Goal: Task Accomplishment & Management: Complete application form

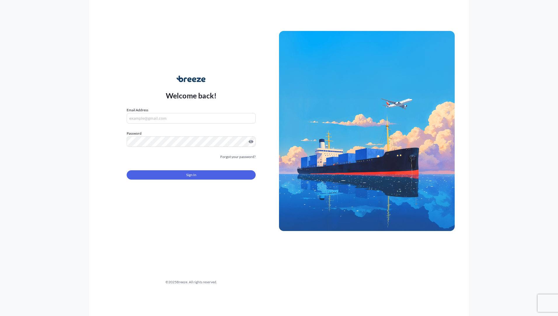
type input "[EMAIL_ADDRESS][DOMAIN_NAME]"
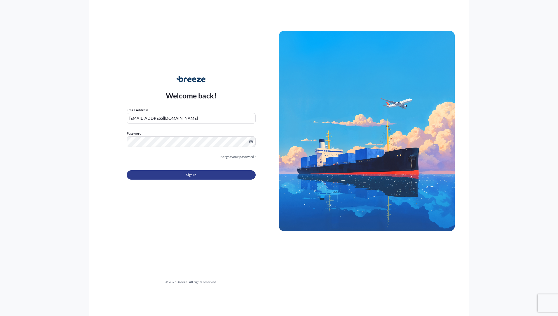
click at [192, 175] on span "Sign In" at bounding box center [191, 175] width 10 height 6
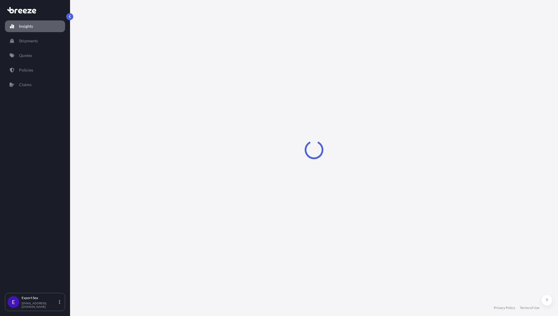
select select "2025"
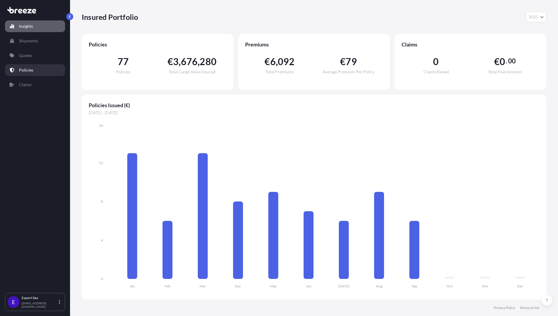
click at [23, 69] on p "Policies" at bounding box center [26, 70] width 14 height 6
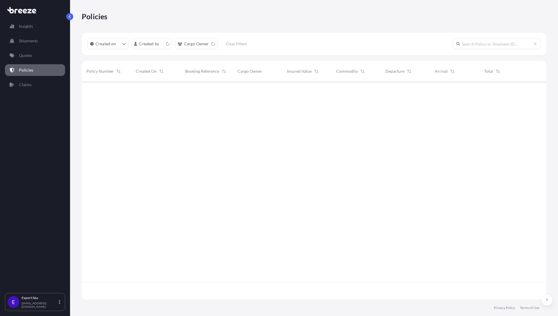
scroll to position [217, 460]
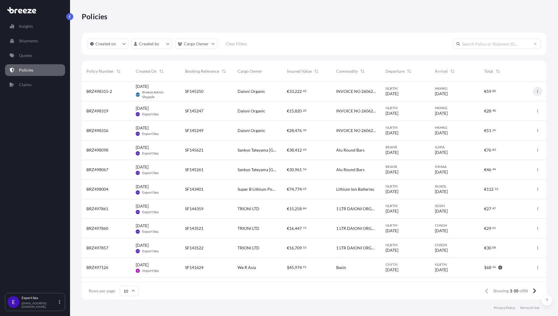
click at [539, 93] on icon "button" at bounding box center [538, 92] width 4 height 4
click at [522, 92] on p "Duplicate quote" at bounding box center [514, 93] width 29 height 6
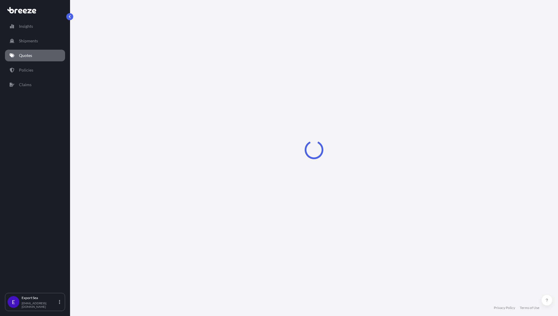
select select "Road"
select select "Sea"
select select "2"
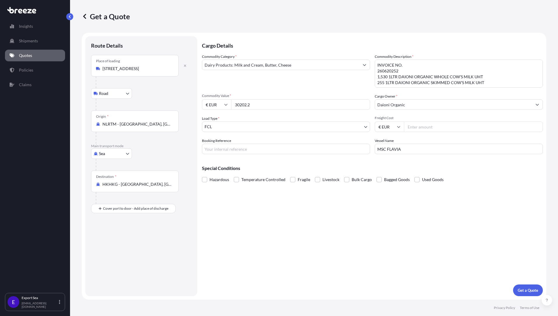
click at [380, 76] on textarea "INVOICE NO. 260620252 1,530 1LTR DAIONI ORGANIC WHOLE COW'S MILK UHT 255 1LTR D…" at bounding box center [459, 74] width 168 height 28
drag, startPoint x: 482, startPoint y: 76, endPoint x: 415, endPoint y: 73, distance: 67.5
click at [415, 73] on textarea "INVOICE NO. 260620252 1,530 1LTR DAIONI ORGANIC WHOLE COW'S MILK UHT 255 1LTR D…" at bounding box center [459, 74] width 168 height 28
click at [393, 79] on textarea "INVOICE NO. 260620252 1,530 1LTR DAIONI ORGANIC WHOLE COW'S MILK UHT 255 1LTR D…" at bounding box center [459, 74] width 168 height 28
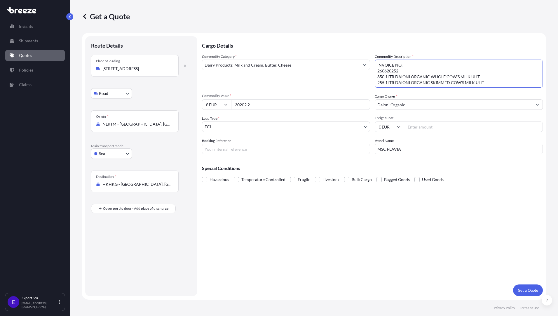
scroll to position [1, 0]
drag, startPoint x: 384, startPoint y: 78, endPoint x: 527, endPoint y: 97, distance: 144.0
click at [527, 97] on div "Commodity Category * Dairy Products: Milk and Cream, Butter, Cheese Commodity D…" at bounding box center [372, 104] width 341 height 100
paste textarea "1LTR DAIONI ORGANIC SKIMMED COW'S MILK UHT"
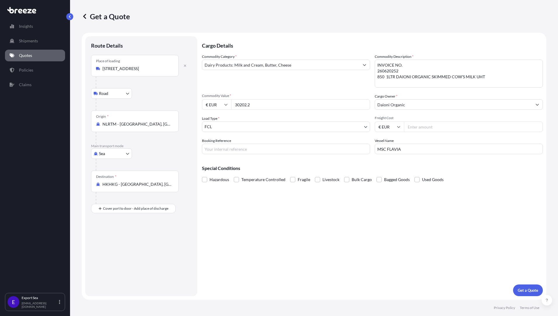
click at [382, 73] on textarea "INVOICE NO. 260620252 1,530 1LTR DAIONI ORGANIC WHOLE COW'S MILK UHT 255 1LTR D…" at bounding box center [459, 74] width 168 height 28
paste textarea "1"
type textarea "INVOICE NO. 260620251 850 1LTR DAIONI ORGANIC SKIMMED COW'S MILK UHT"
click at [305, 109] on input "30202.2" at bounding box center [300, 104] width 139 height 11
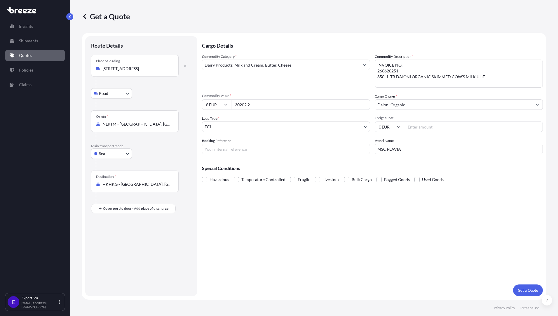
click at [305, 109] on input "30202.2" at bounding box center [300, 104] width 139 height 11
type input "14382"
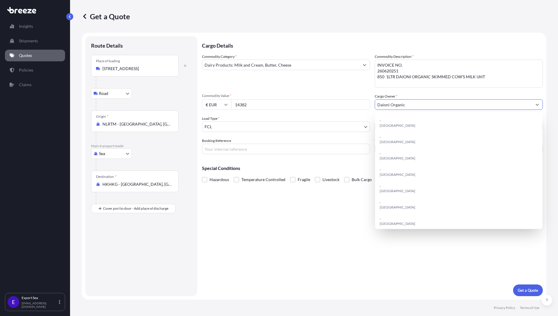
click at [265, 140] on div "Booking Reference" at bounding box center [286, 146] width 168 height 16
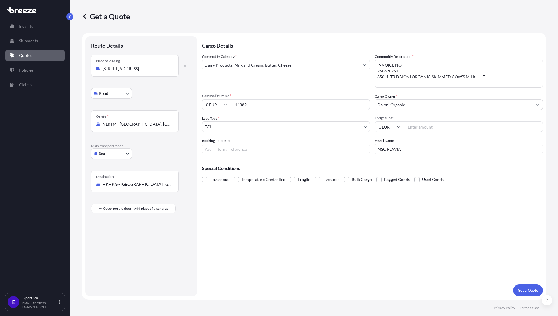
click at [242, 147] on input "Booking Reference" at bounding box center [286, 149] width 168 height 11
paste input "SF145271"
type input "SF145271"
click at [530, 290] on p "Get a Quote" at bounding box center [528, 290] width 20 height 6
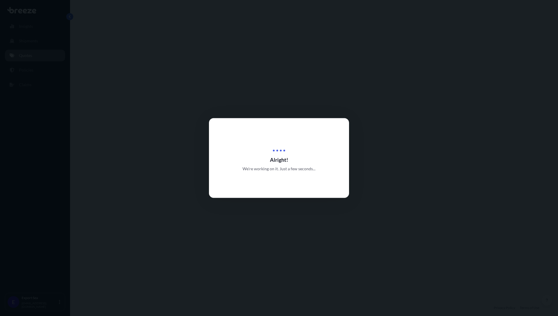
select select "Road"
select select "Sea"
select select "2"
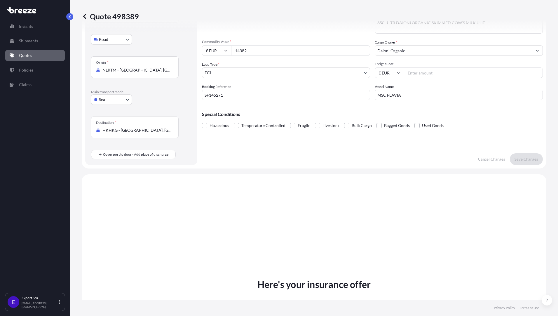
scroll to position [53, 0]
click at [410, 91] on input "MSC FLAVIA" at bounding box center [459, 95] width 168 height 11
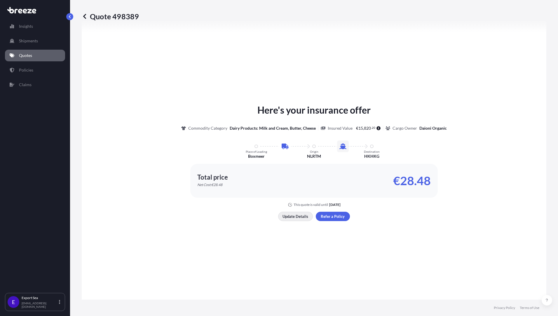
click at [287, 218] on p "Update Details" at bounding box center [296, 216] width 26 height 6
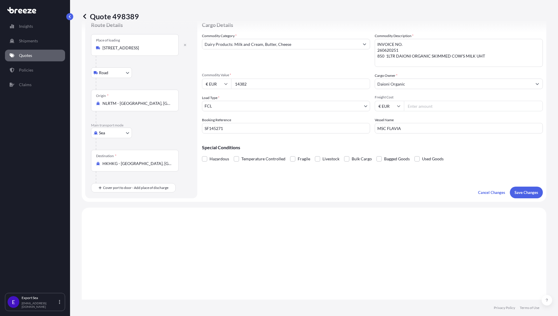
scroll to position [9, 0]
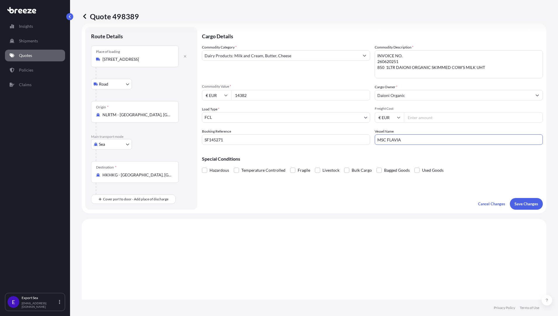
click at [390, 141] on input "MSC FLAVIA" at bounding box center [459, 139] width 168 height 11
paste input "ONE [PERSON_NAME]"
type input "ONE [PERSON_NAME]"
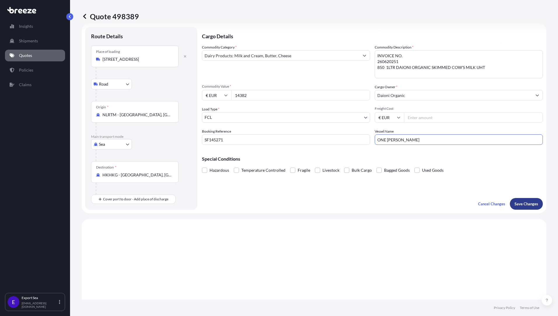
click at [533, 204] on p "Save Changes" at bounding box center [527, 204] width 24 height 6
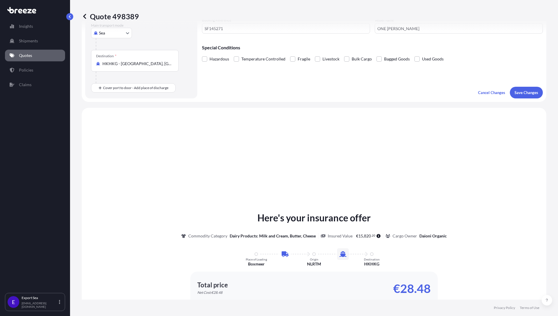
scroll to position [199, 0]
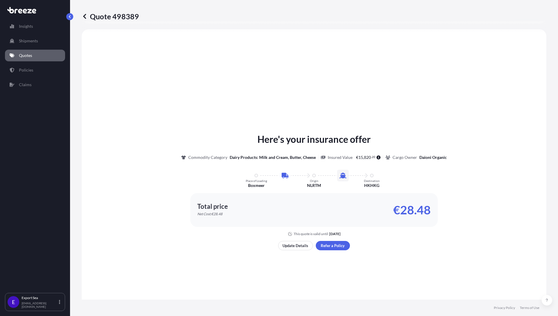
select select "Road"
select select "Sea"
select select "2"
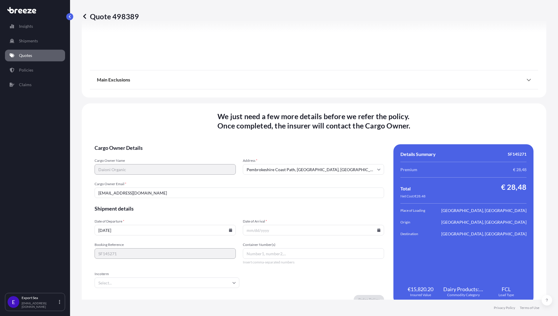
scroll to position [708, 0]
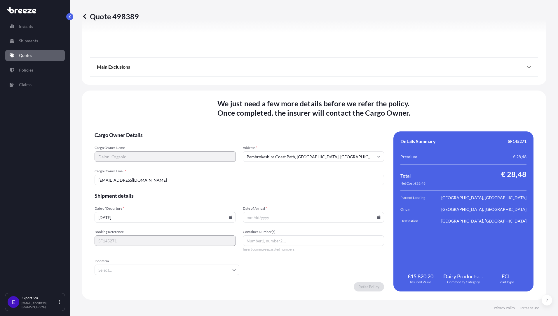
click at [230, 217] on icon at bounding box center [230, 217] width 3 height 4
click at [178, 156] on button "12" at bounding box center [178, 153] width 9 height 9
type input "[DATE]"
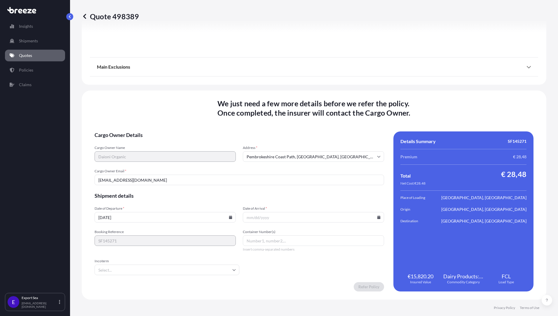
click at [377, 217] on icon at bounding box center [378, 217] width 3 height 4
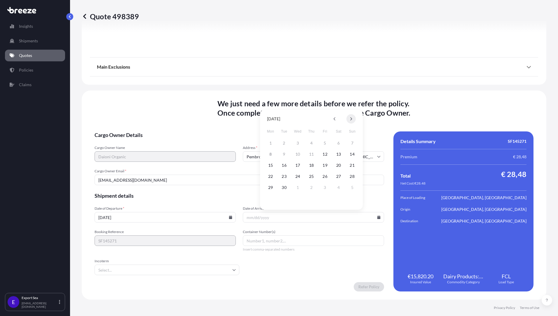
click at [352, 117] on button at bounding box center [350, 118] width 9 height 9
click at [339, 154] on button "8" at bounding box center [338, 153] width 9 height 9
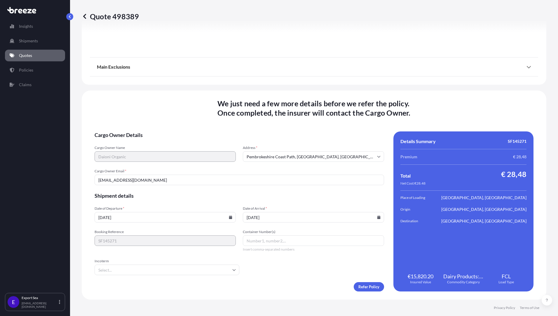
type input "[DATE]"
click at [261, 246] on div "Container Number(s) Insert comma-separated numbers" at bounding box center [313, 240] width 141 height 22
click at [261, 245] on input "Container Number(s)" at bounding box center [313, 240] width 141 height 11
paste input "MOAU1431021"
click at [232, 269] on icon at bounding box center [234, 270] width 4 height 4
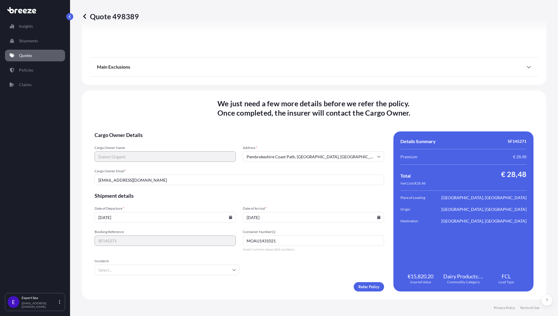
type input "MOAU1431021"
click at [113, 211] on li "CIF" at bounding box center [166, 212] width 139 height 11
click at [297, 261] on form "Cargo Owner Details Cargo Owner Name Daioni Organic Address * [GEOGRAPHIC_DATA]…" at bounding box center [240, 211] width 290 height 160
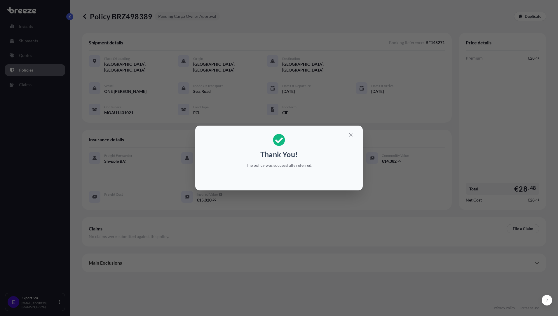
click at [312, 160] on div "Thank You! The policy was successfully referred." at bounding box center [279, 150] width 90 height 41
